Goal: Task Accomplishment & Management: Use online tool/utility

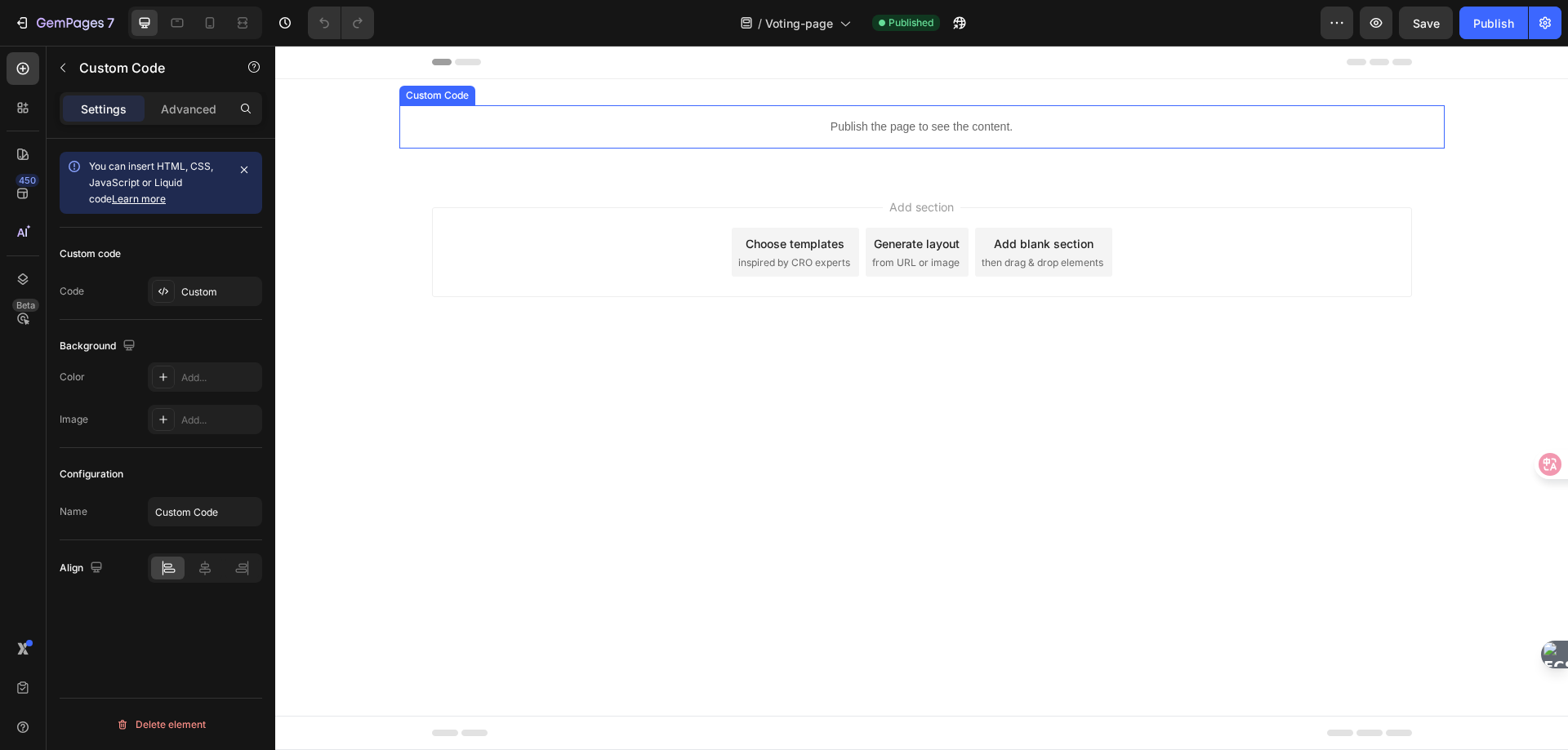
click at [863, 127] on p "Publish the page to see the content." at bounding box center [922, 126] width 1046 height 17
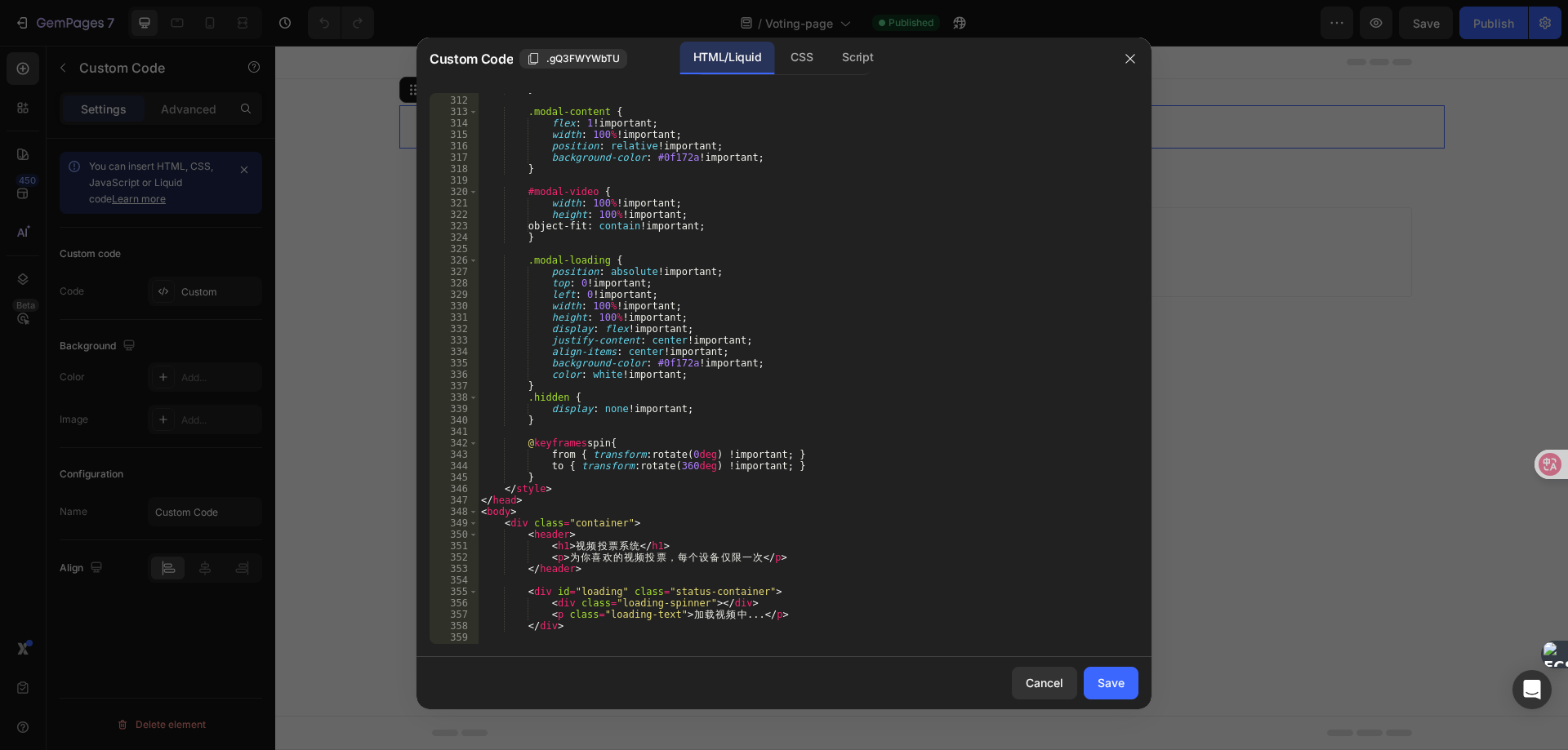
scroll to position [4709, 0]
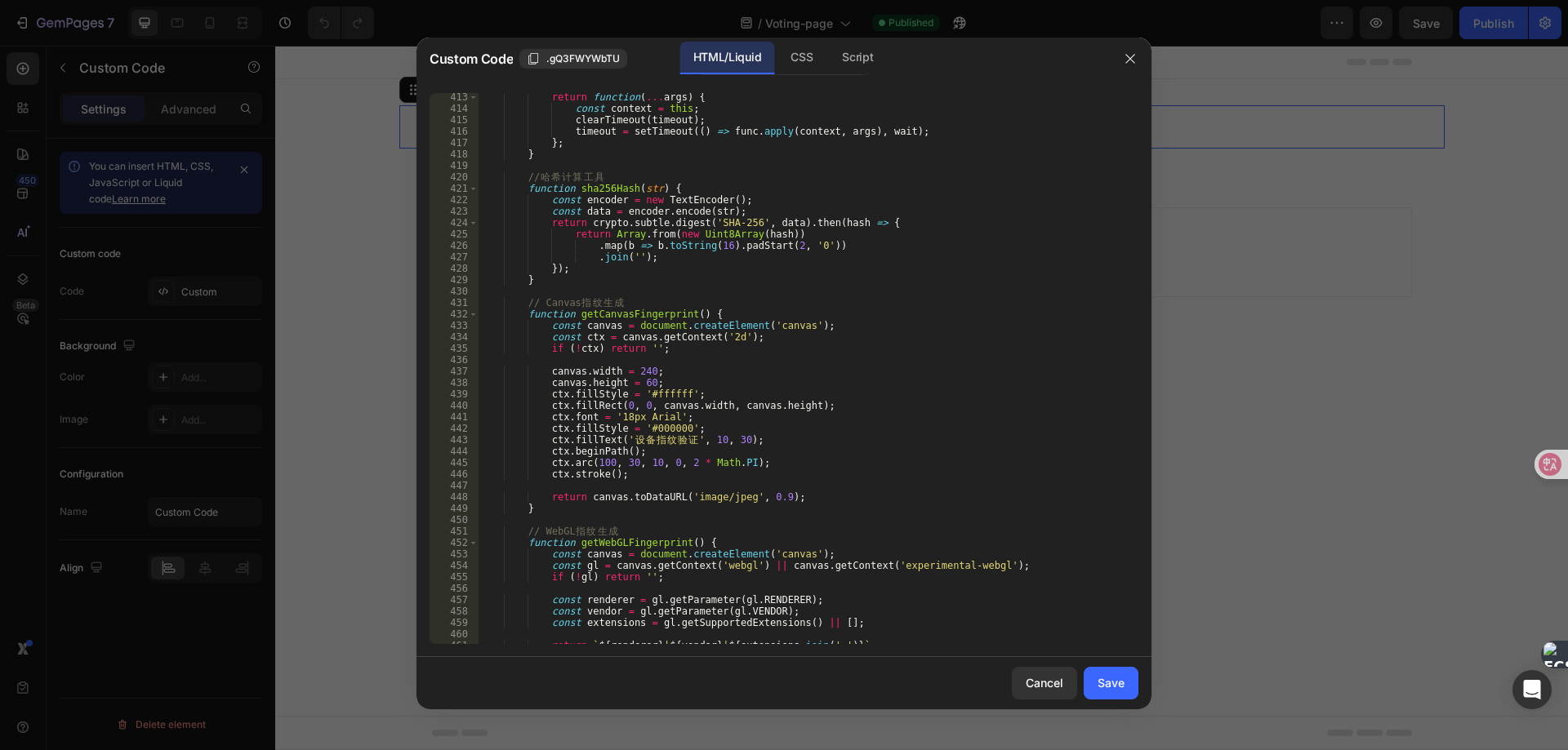
click at [872, 329] on div "return function ( ... args ) { const context = this ; clearTimeout ( timeout ) …" at bounding box center [801, 379] width 647 height 574
type textarea "</html>"
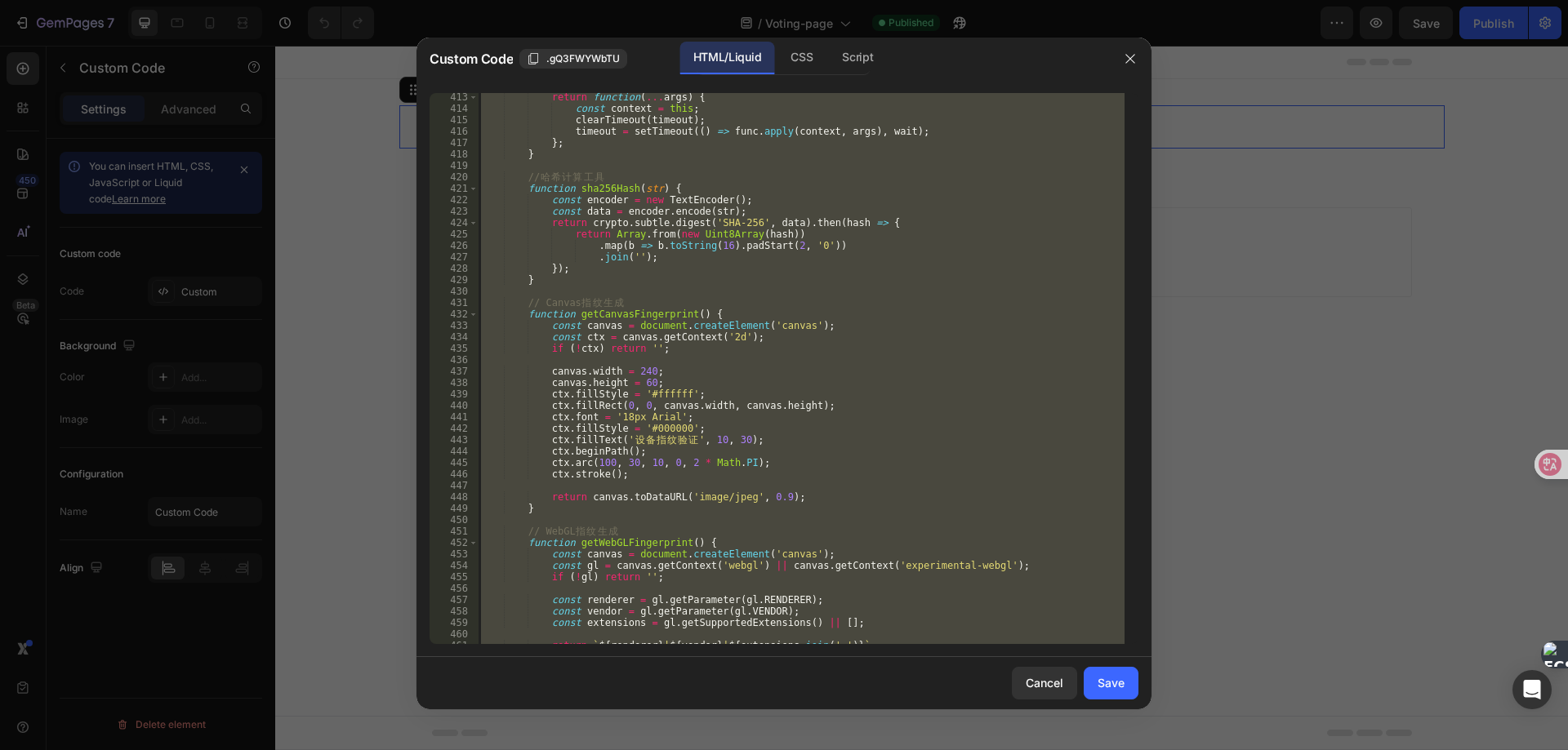
click at [792, 364] on div "return function ( ... args ) { const context = this ; clearTimeout ( timeout ) …" at bounding box center [801, 369] width 647 height 551
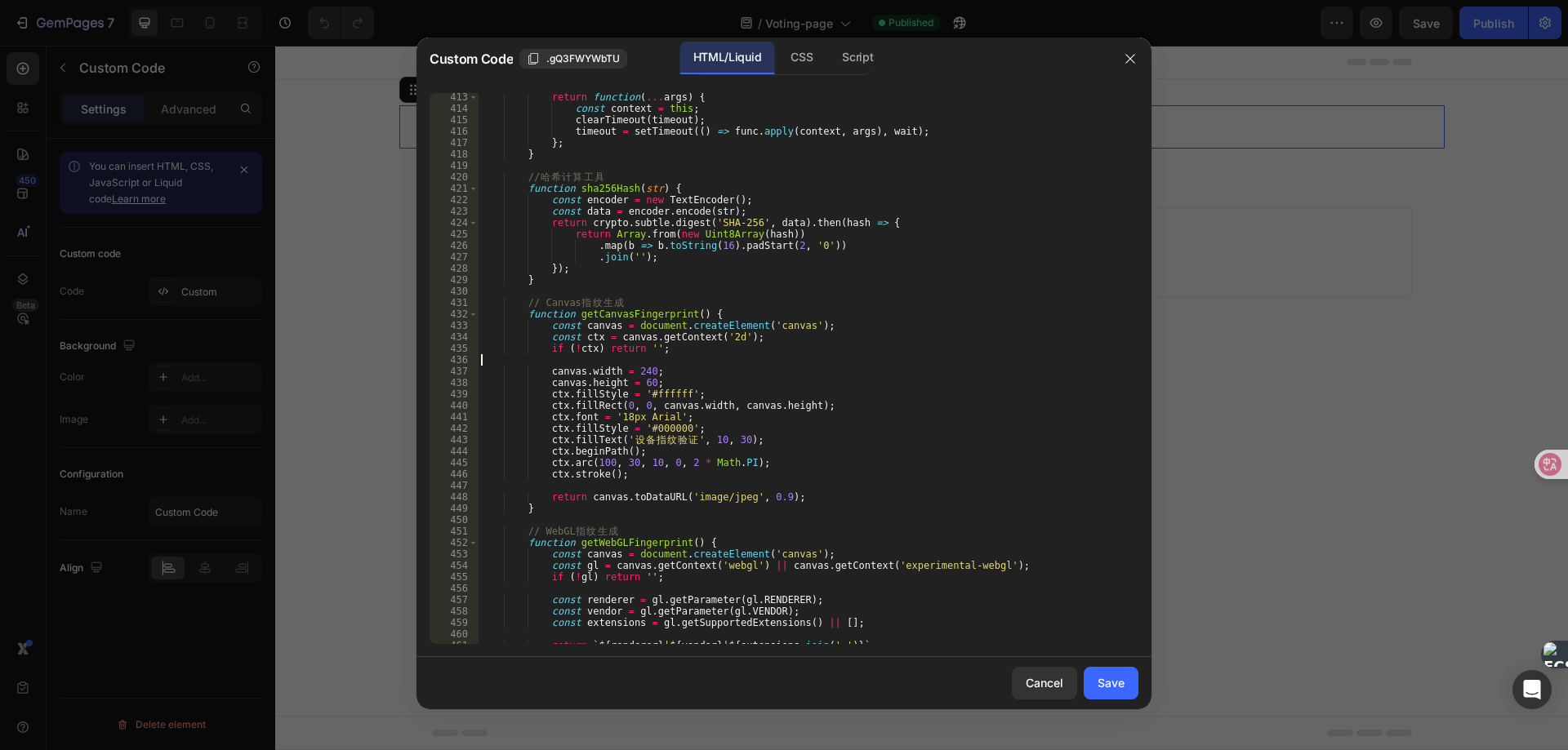
click at [792, 364] on div "return function ( ... args ) { const context = this ; clearTimeout ( timeout ) …" at bounding box center [801, 379] width 647 height 574
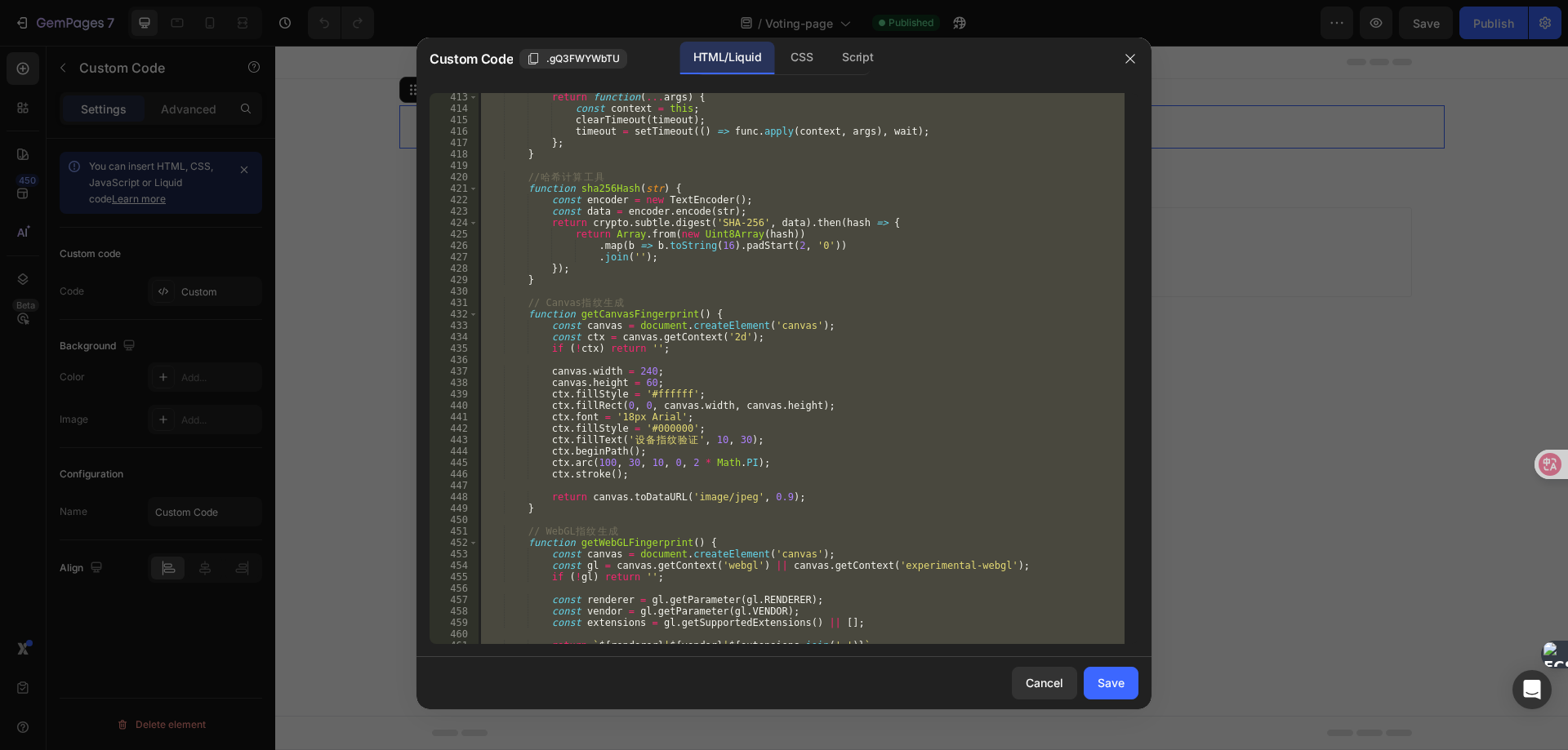
click at [746, 249] on div "return function ( ... args ) { const context = this ; clearTimeout ( timeout ) …" at bounding box center [801, 369] width 647 height 551
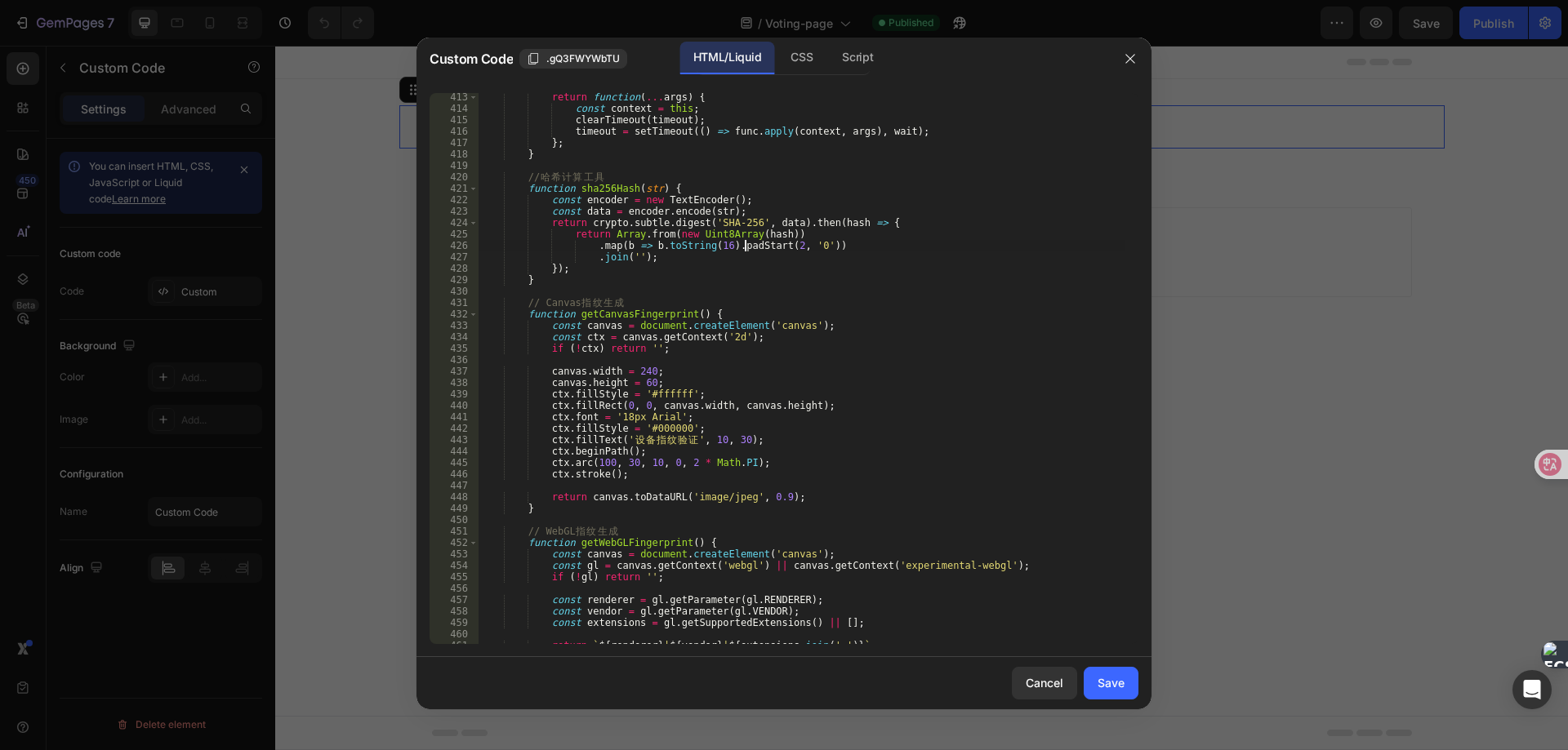
type textarea "</html>"
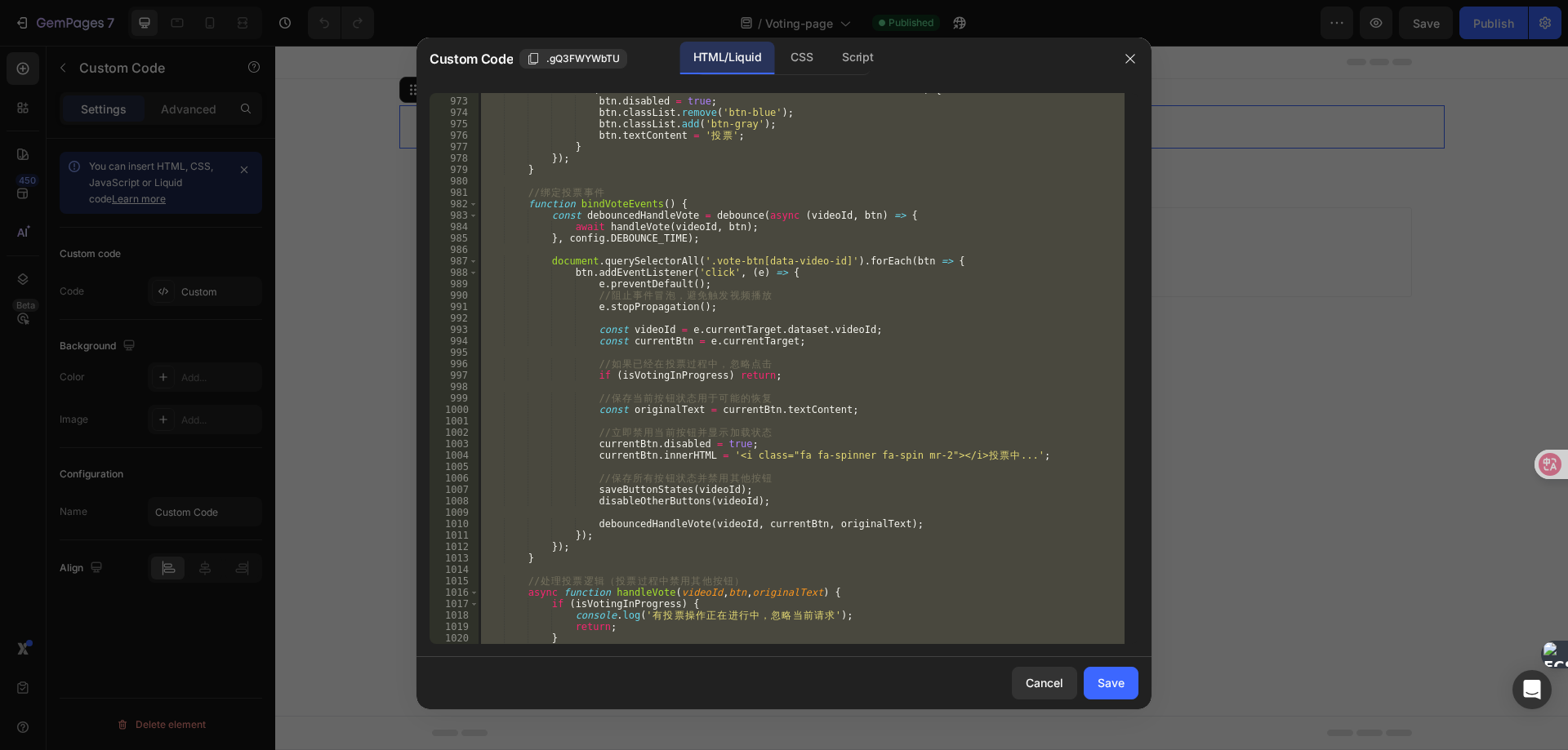
scroll to position [11105, 0]
click at [1140, 57] on button "button" at bounding box center [1130, 58] width 26 height 26
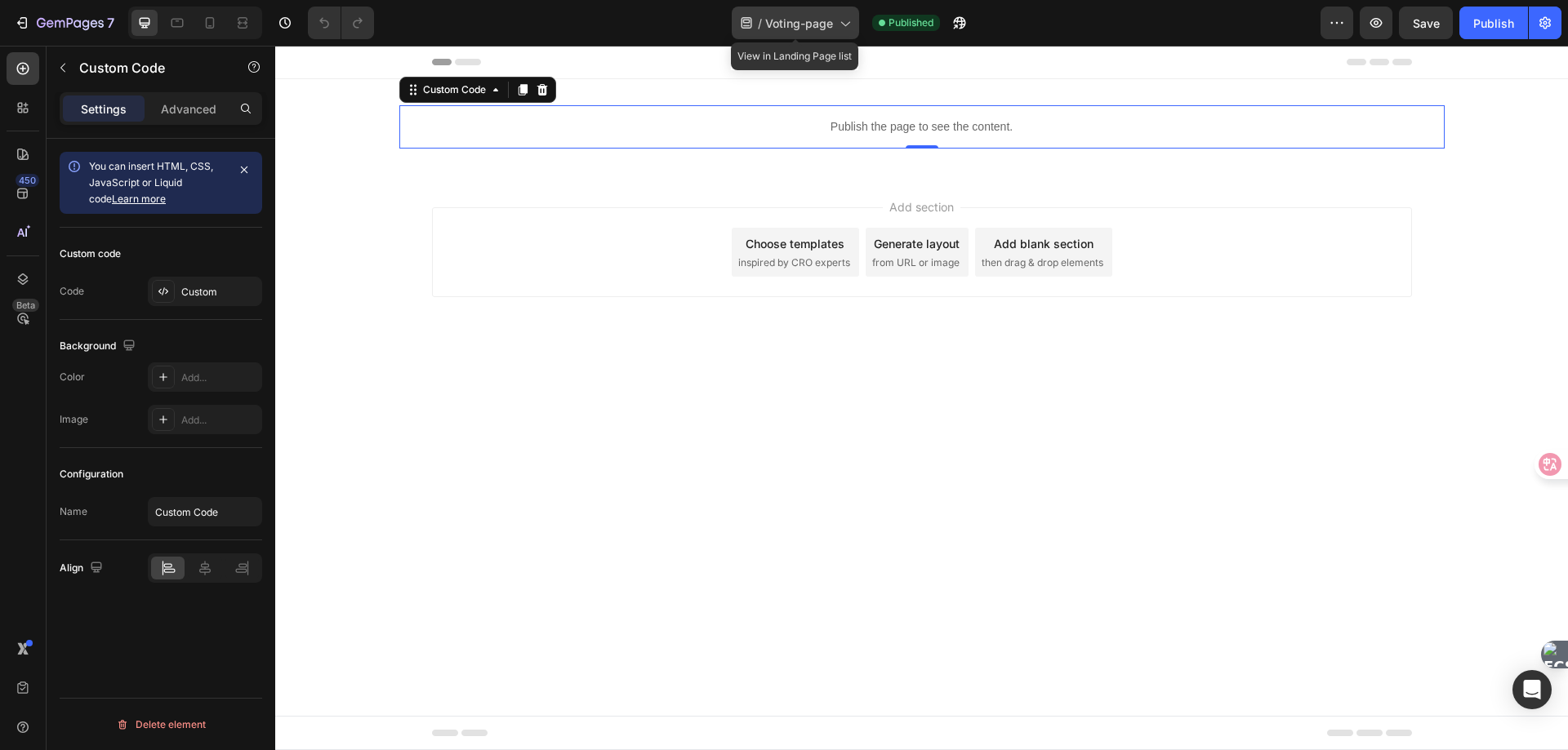
click at [817, 27] on span "Voting-page" at bounding box center [799, 22] width 68 height 17
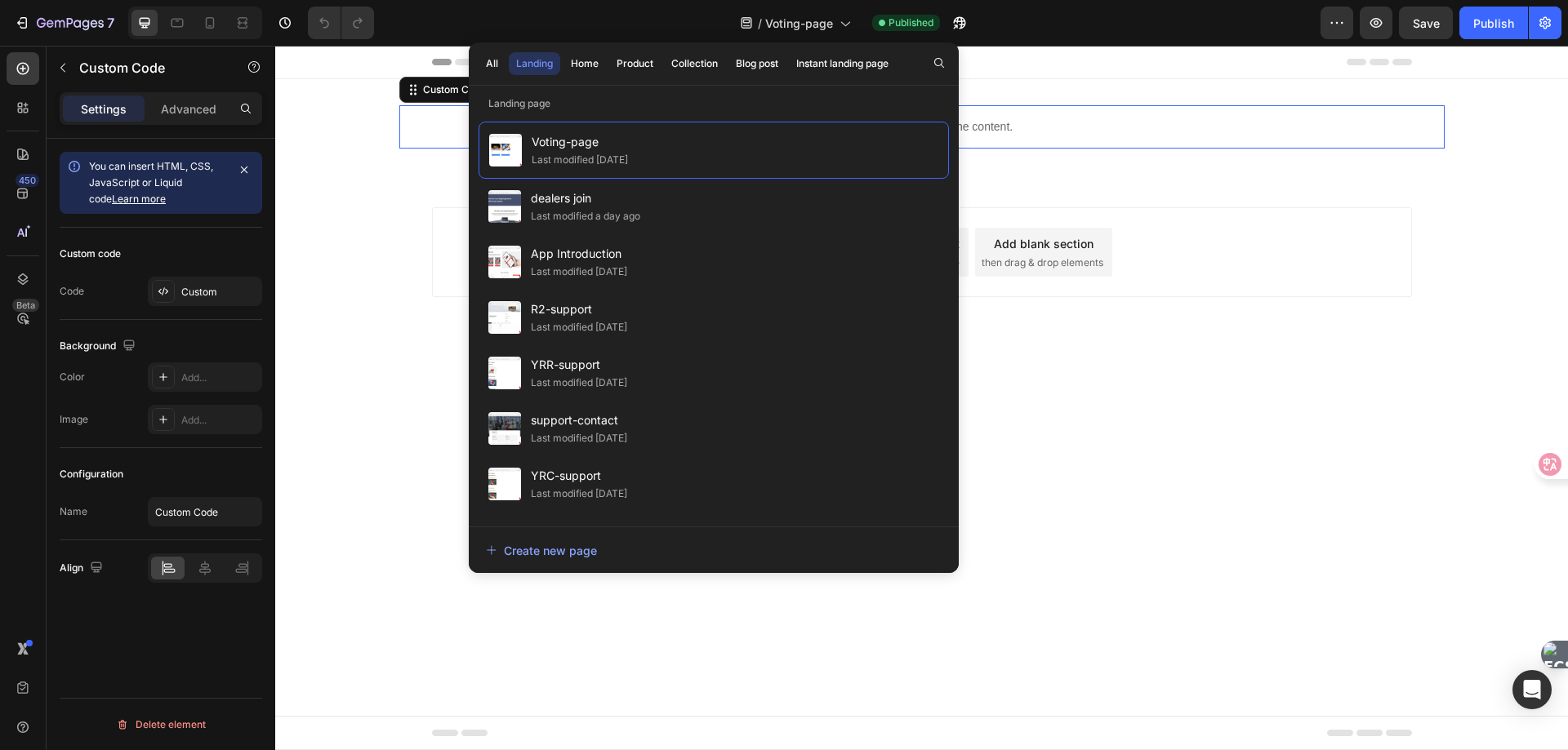
click at [547, 108] on p "Landing page" at bounding box center [714, 103] width 490 height 16
click at [530, 107] on p "Landing page" at bounding box center [714, 103] width 490 height 16
click at [829, 31] on span "Voting-page" at bounding box center [799, 22] width 68 height 17
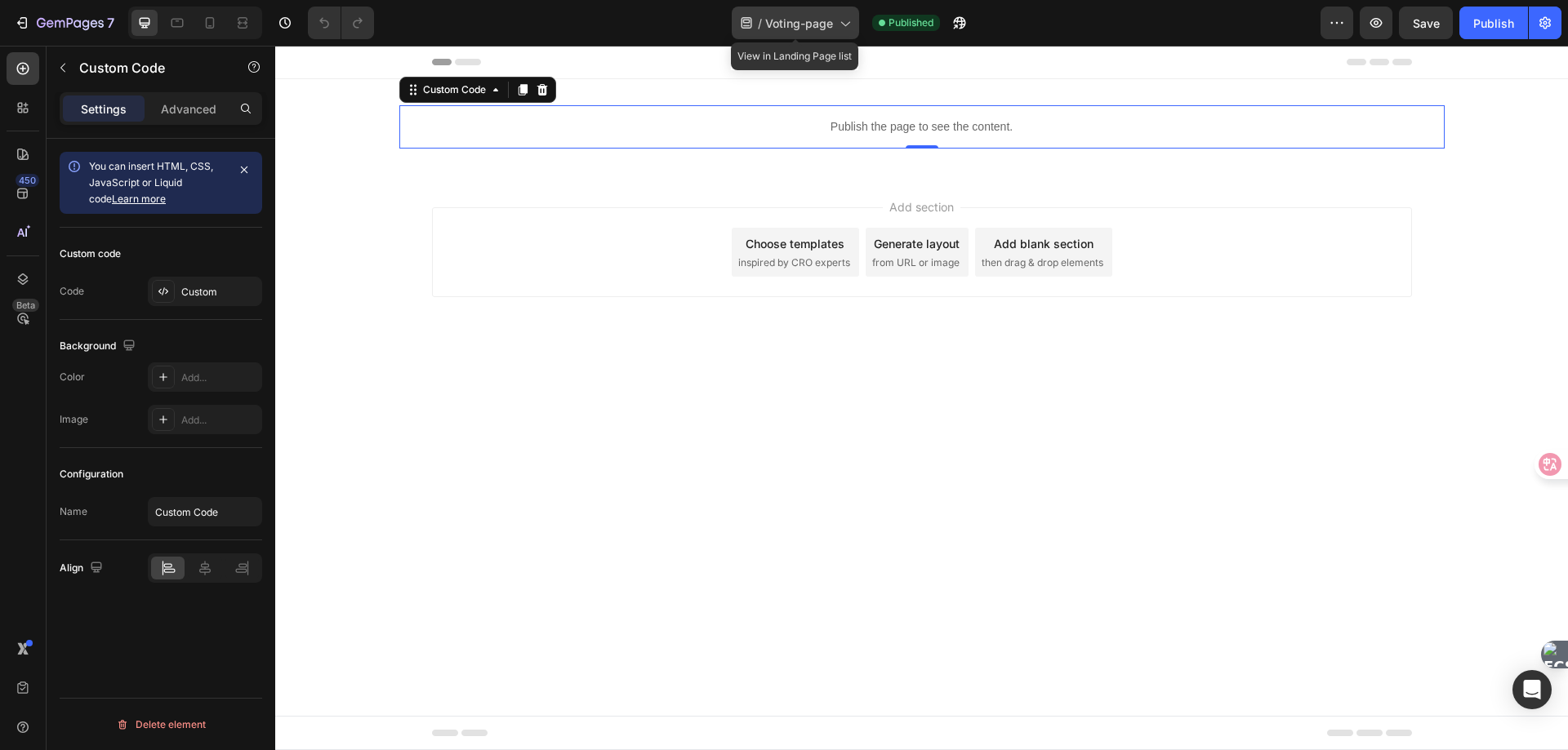
click at [830, 31] on div "/ Voting-page" at bounding box center [795, 22] width 127 height 32
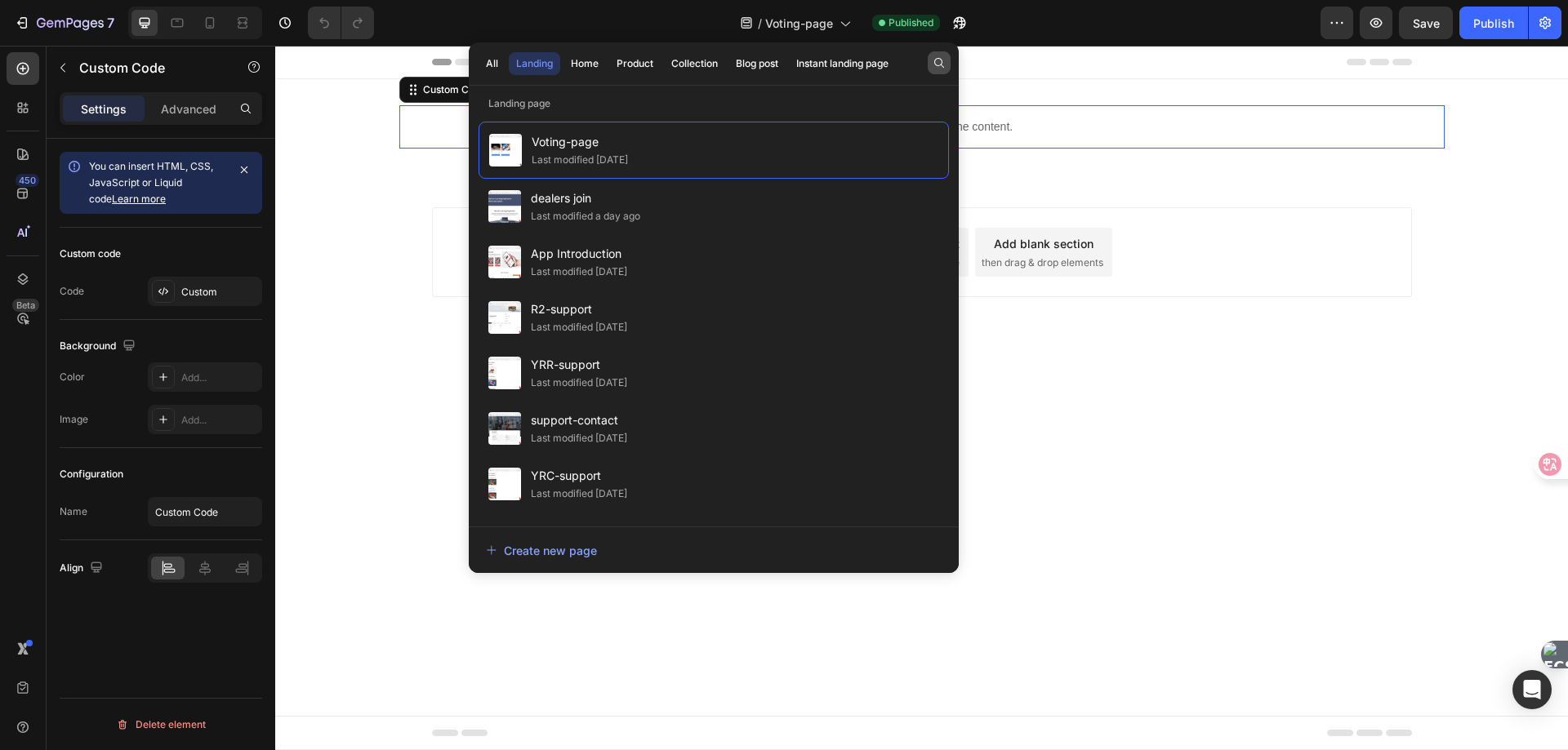
click at [934, 63] on icon "button" at bounding box center [939, 63] width 10 height 10
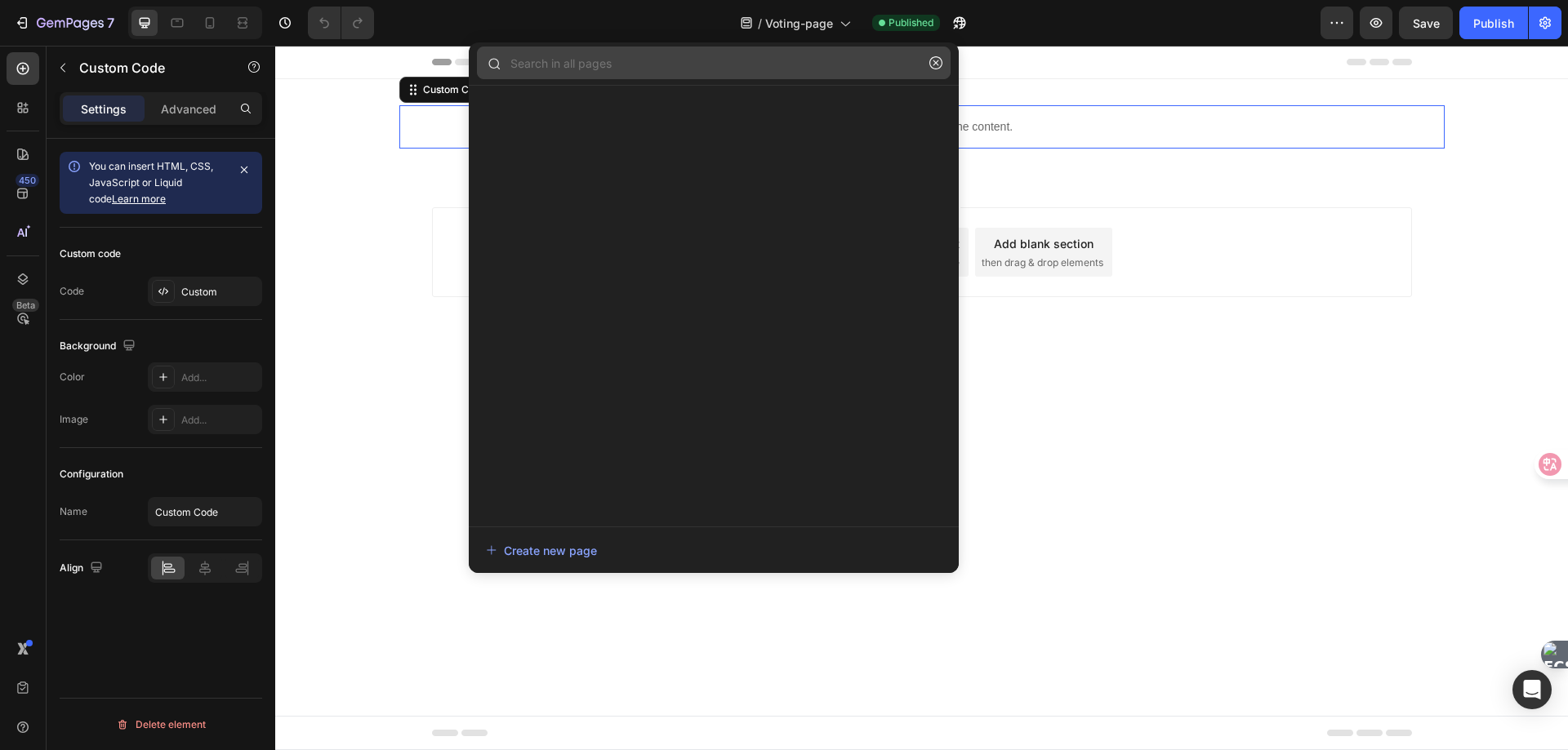
click at [652, 71] on input "text" at bounding box center [714, 63] width 474 height 32
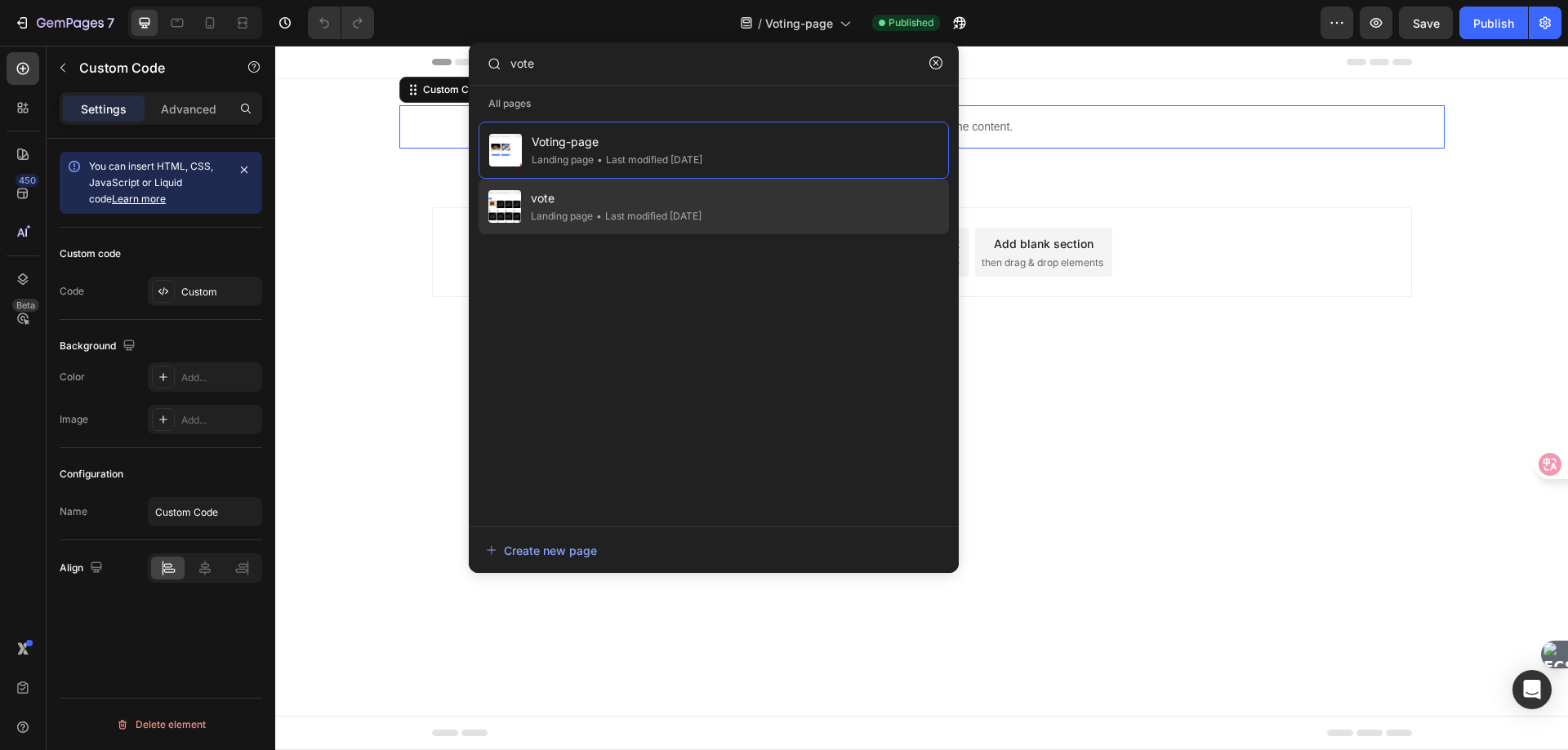
type input "vote"
click at [566, 204] on span "vote" at bounding box center [616, 198] width 171 height 20
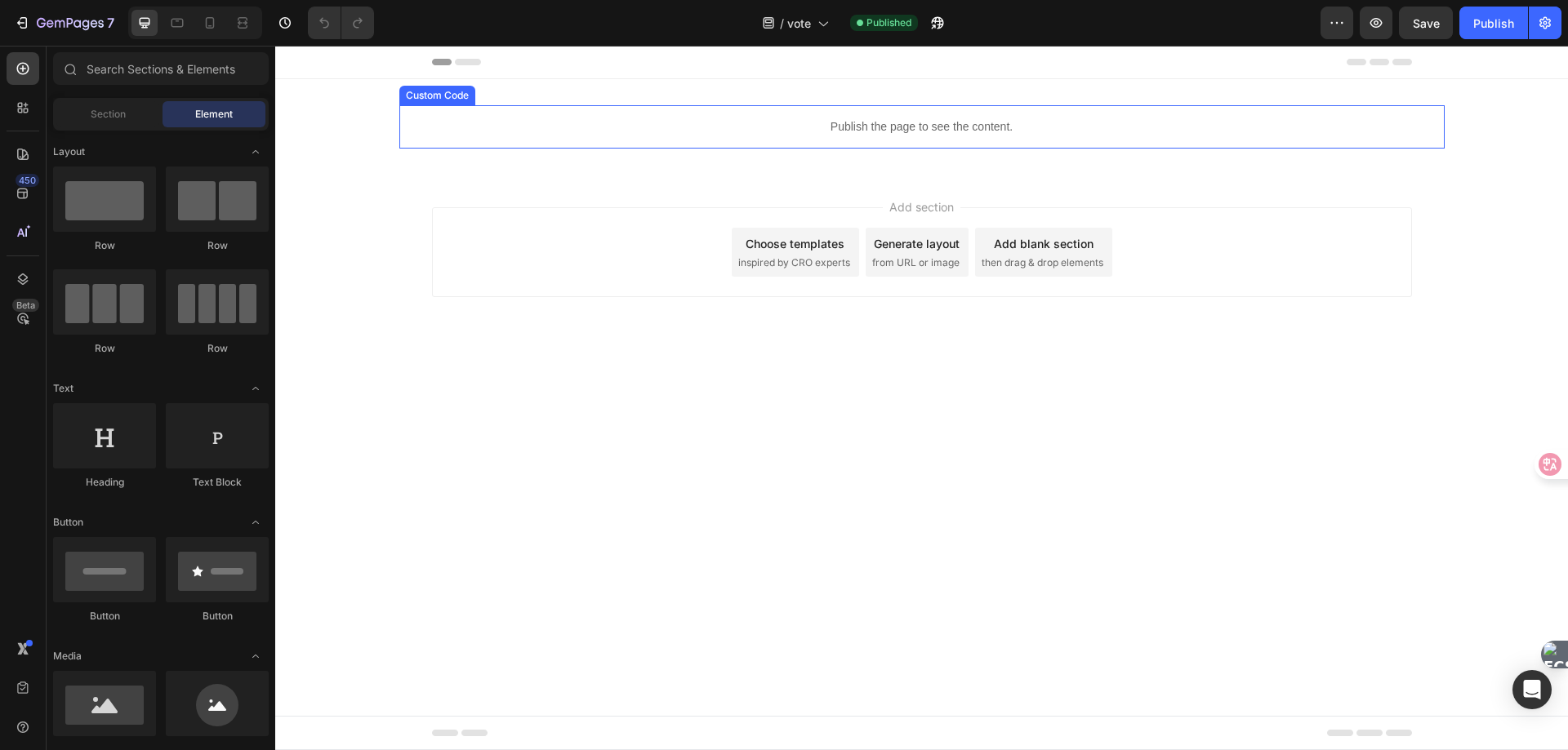
click at [873, 131] on p "Publish the page to see the content." at bounding box center [922, 126] width 1046 height 17
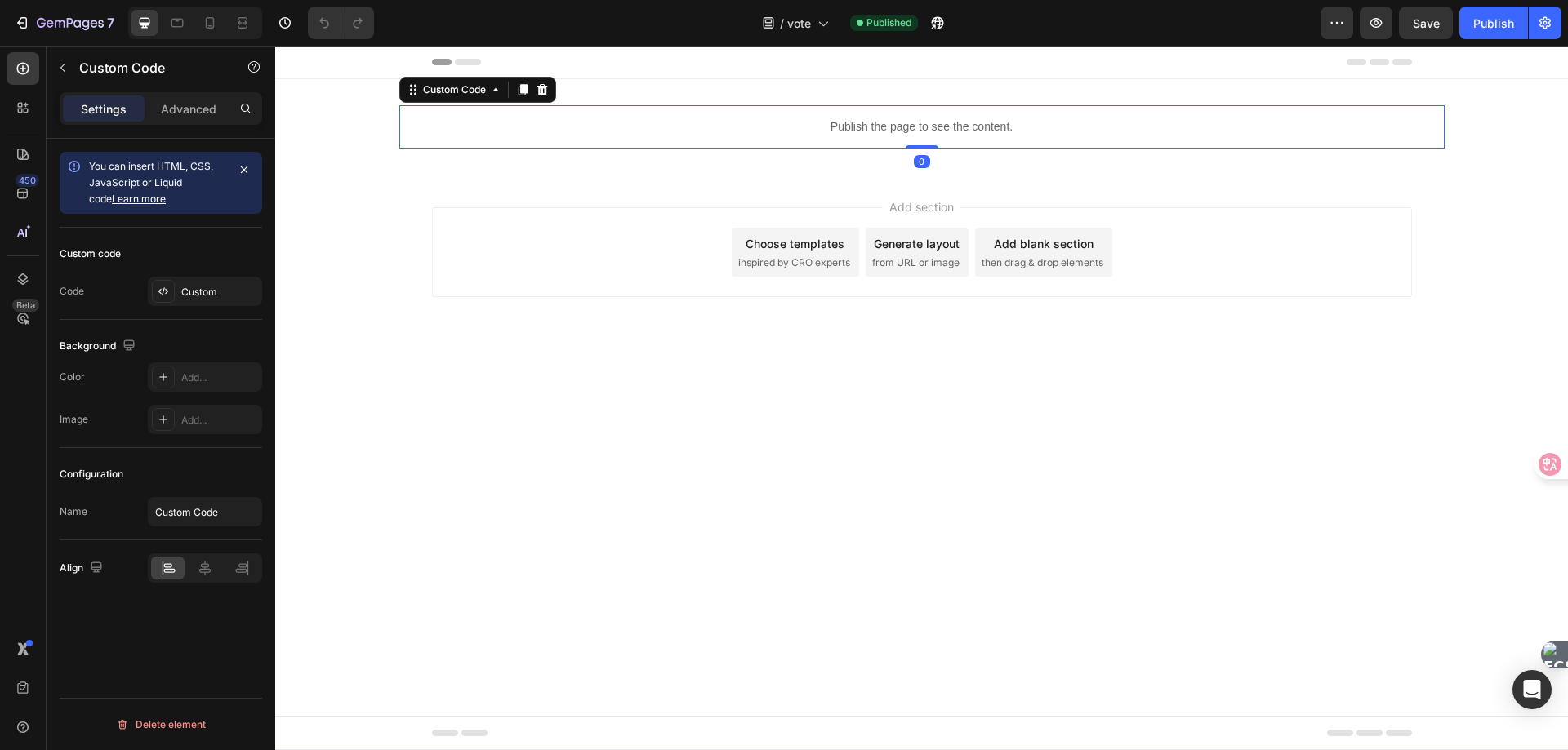
click at [873, 131] on p "Publish the page to see the content." at bounding box center [922, 126] width 1046 height 17
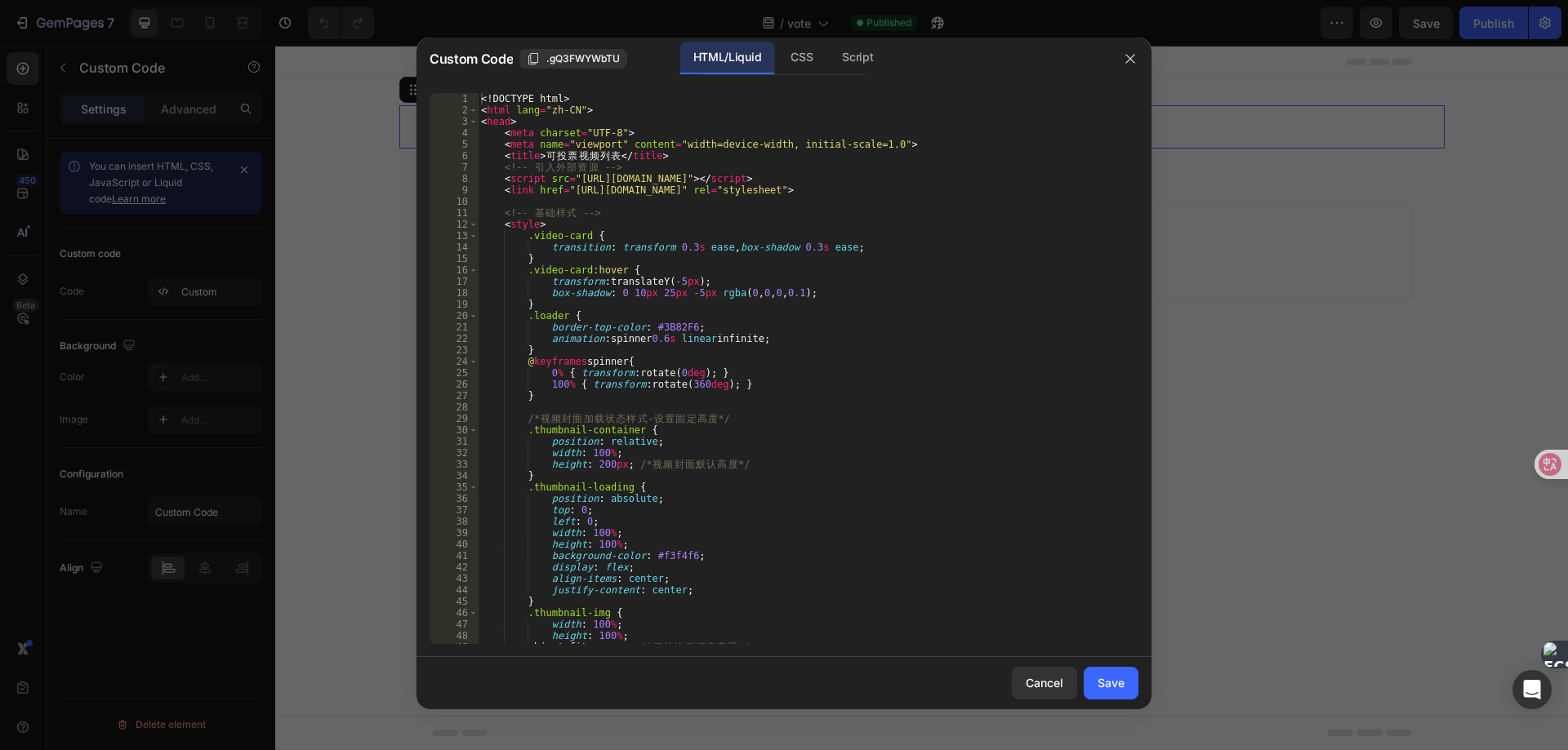
click at [818, 244] on div "<! DOCTYPE html > < html lang = "zh-CN" > < head > < meta charset = "UTF-8" > <…" at bounding box center [801, 380] width 647 height 574
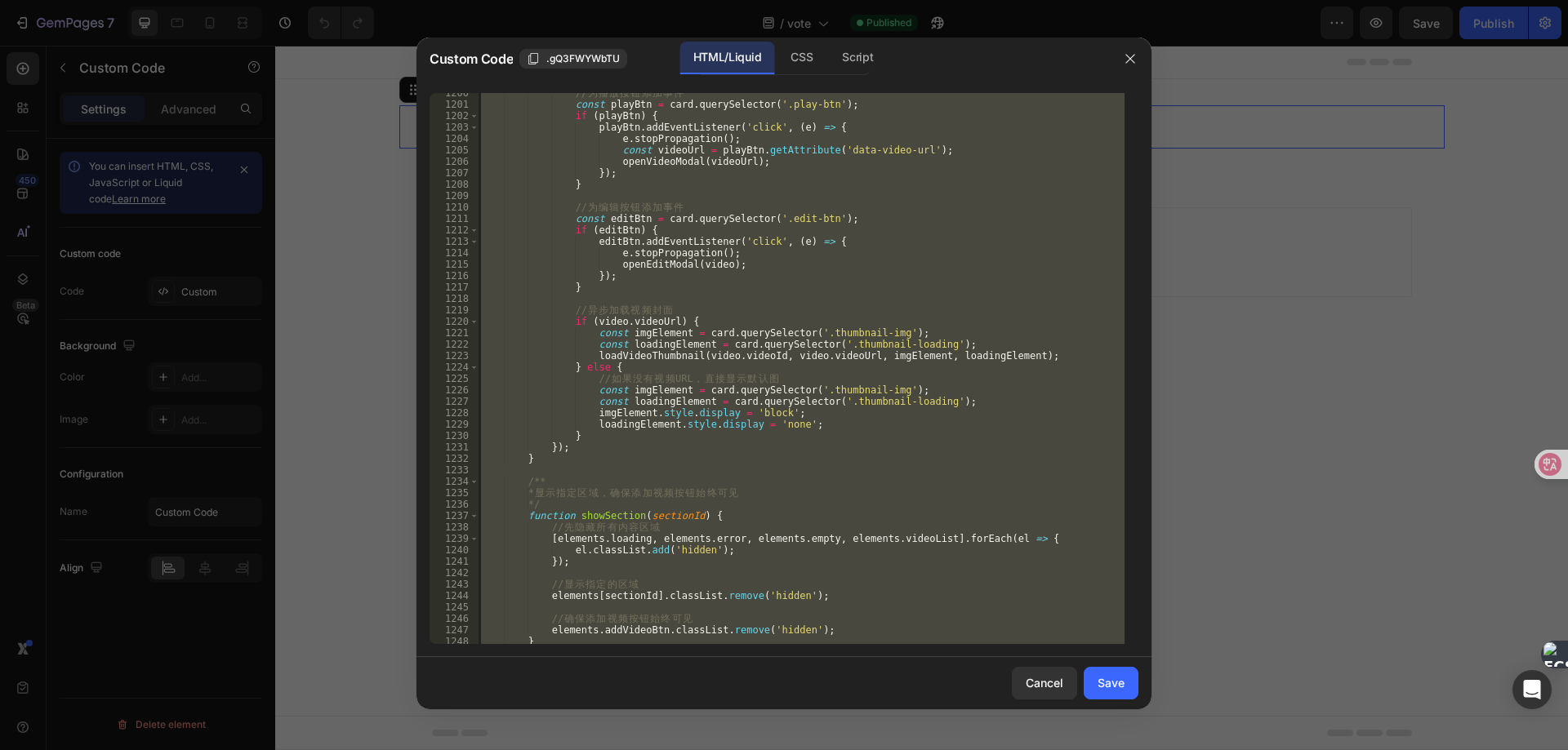
scroll to position [13718, 0]
click at [927, 363] on div "// 为 播 放 按 钮 添 加 事 件 const playBtn = card . querySelector ( '.play-btn' ) ; if …" at bounding box center [801, 369] width 647 height 551
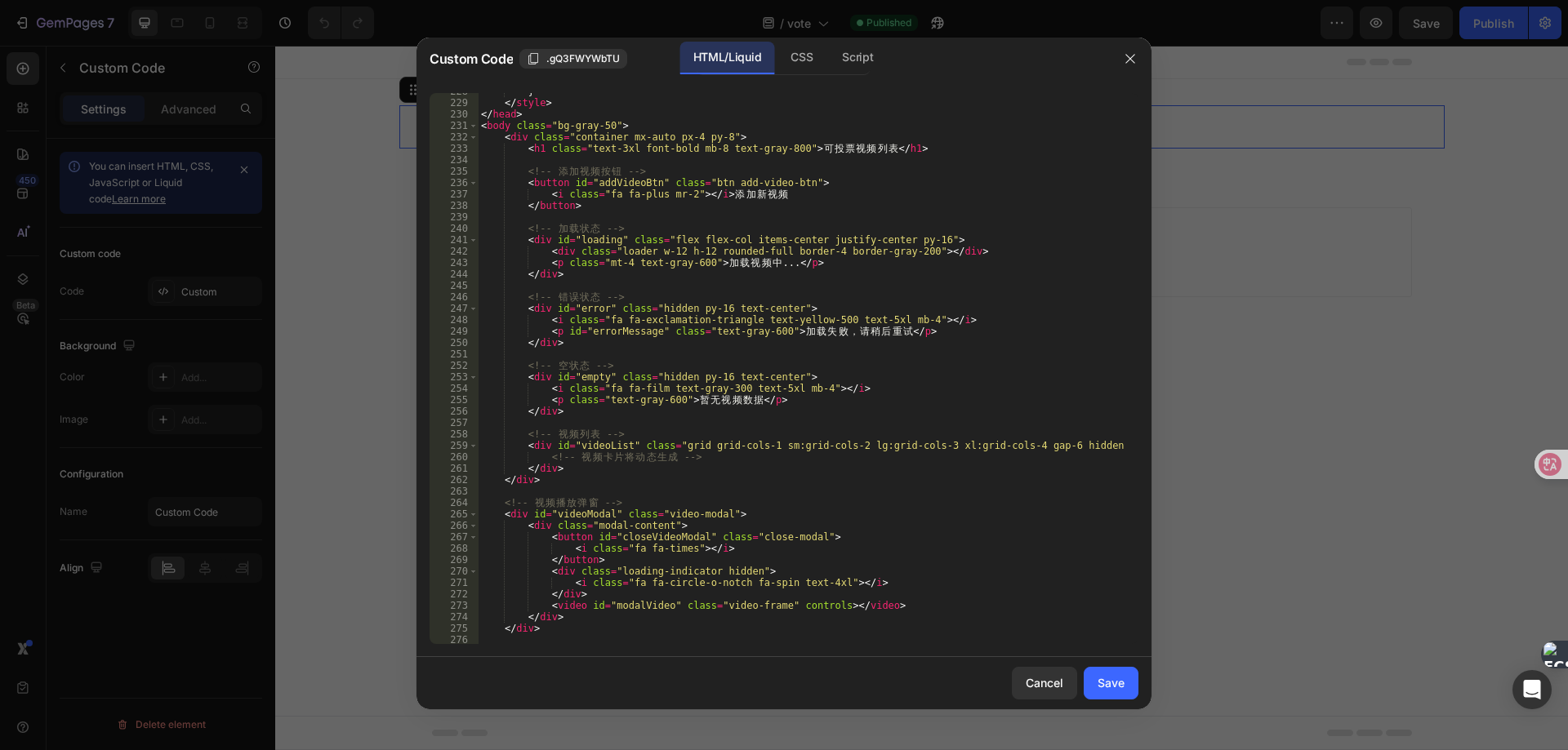
scroll to position [2748, 0]
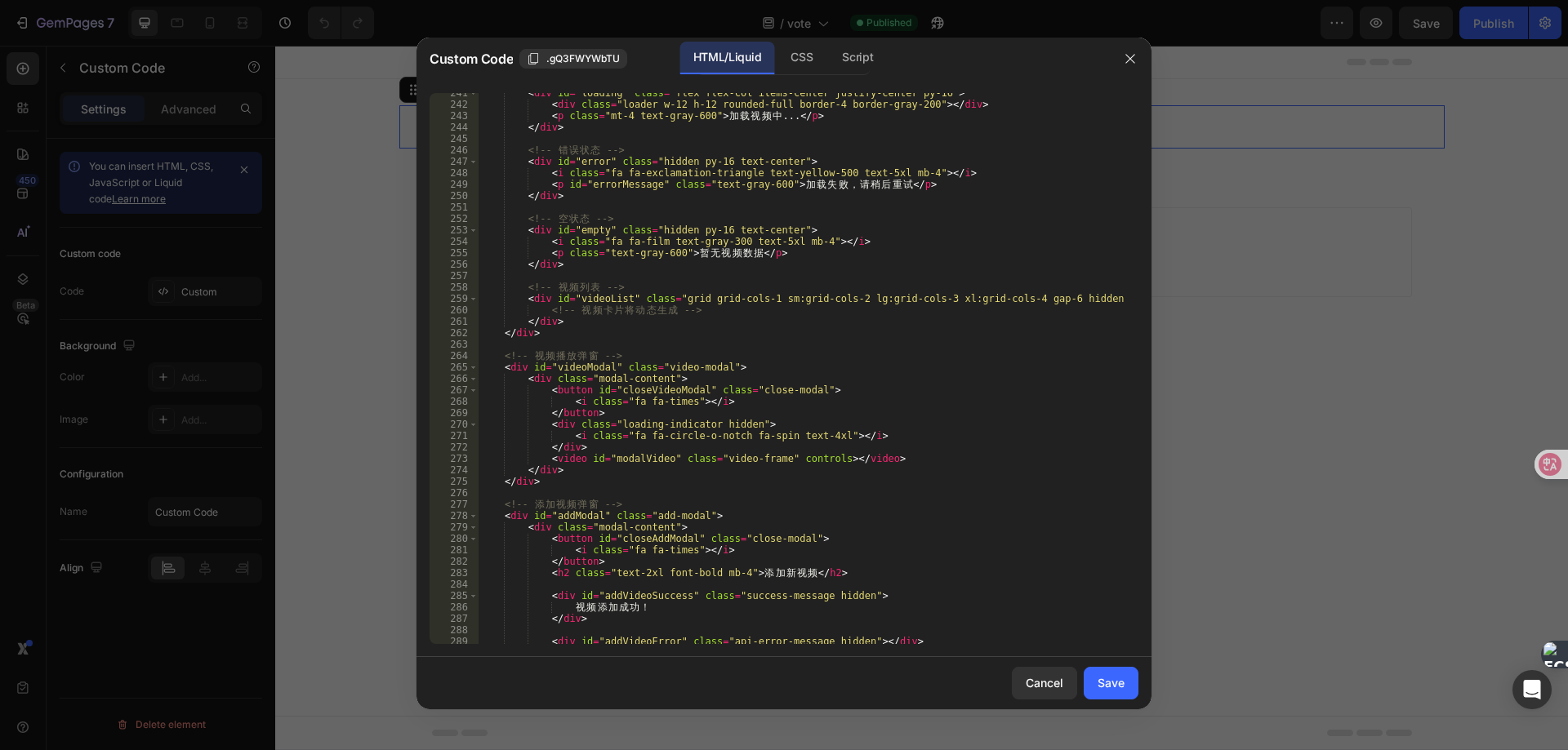
click at [742, 302] on div "< div id = "loading" class = "flex flex-col items-center justify-center py-16" …" at bounding box center [801, 374] width 647 height 574
type textarea "</html>"
